Goal: Navigation & Orientation: Find specific page/section

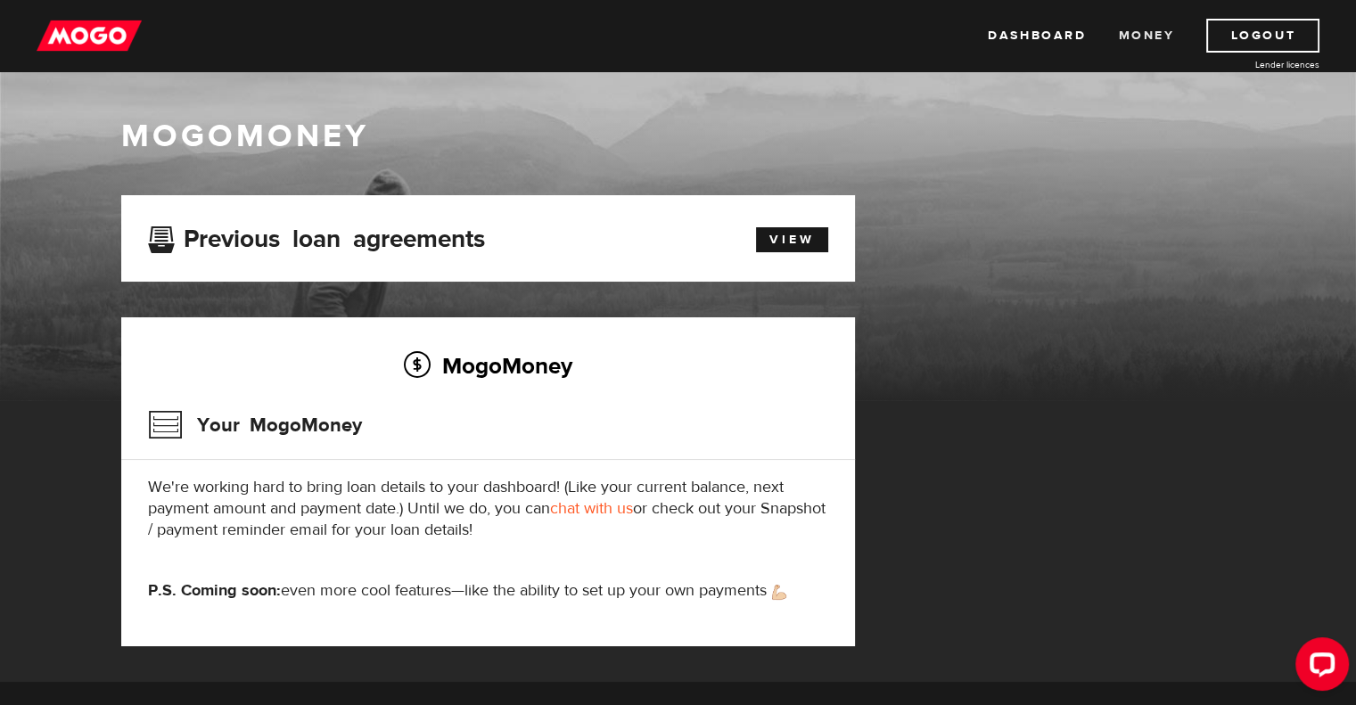
click at [1137, 32] on link "Money" at bounding box center [1146, 36] width 56 height 34
click at [1051, 39] on link "Dashboard" at bounding box center [1037, 36] width 98 height 34
click at [1271, 28] on link "Logout" at bounding box center [1262, 36] width 113 height 34
click at [1139, 31] on link "Money" at bounding box center [1146, 36] width 56 height 34
click at [1038, 28] on link "Dashboard" at bounding box center [1037, 36] width 98 height 34
